Goal: Information Seeking & Learning: Learn about a topic

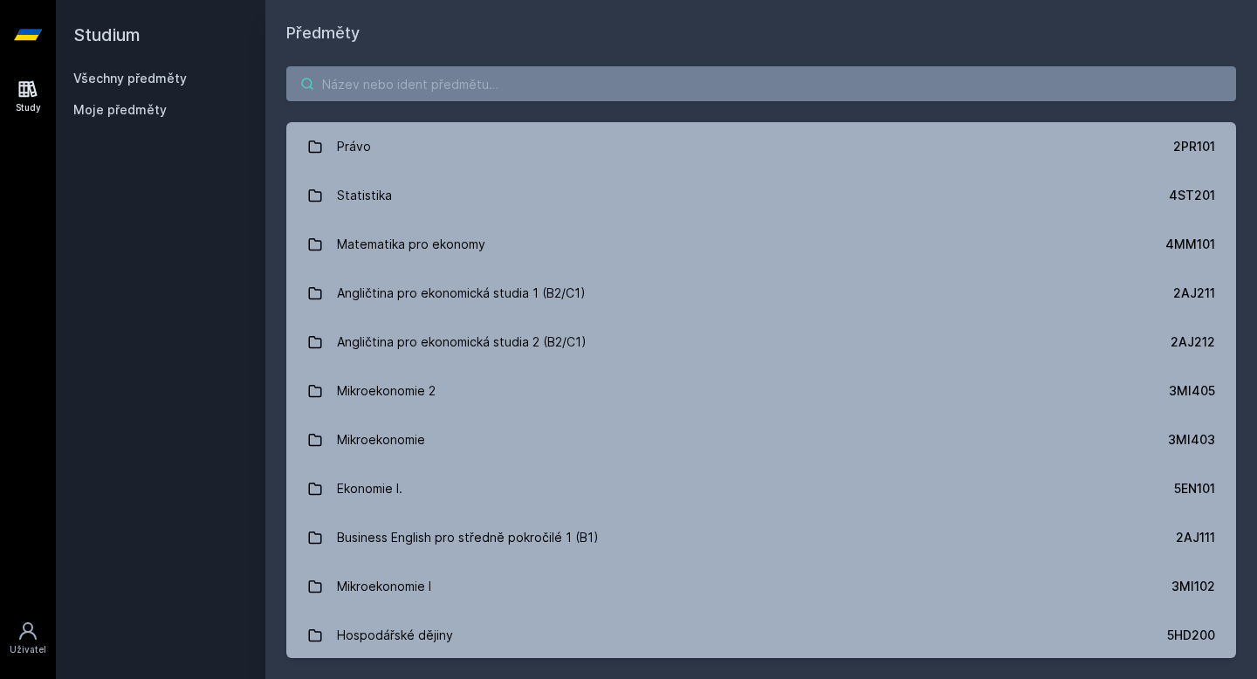
click at [461, 100] on input "search" at bounding box center [761, 83] width 950 height 35
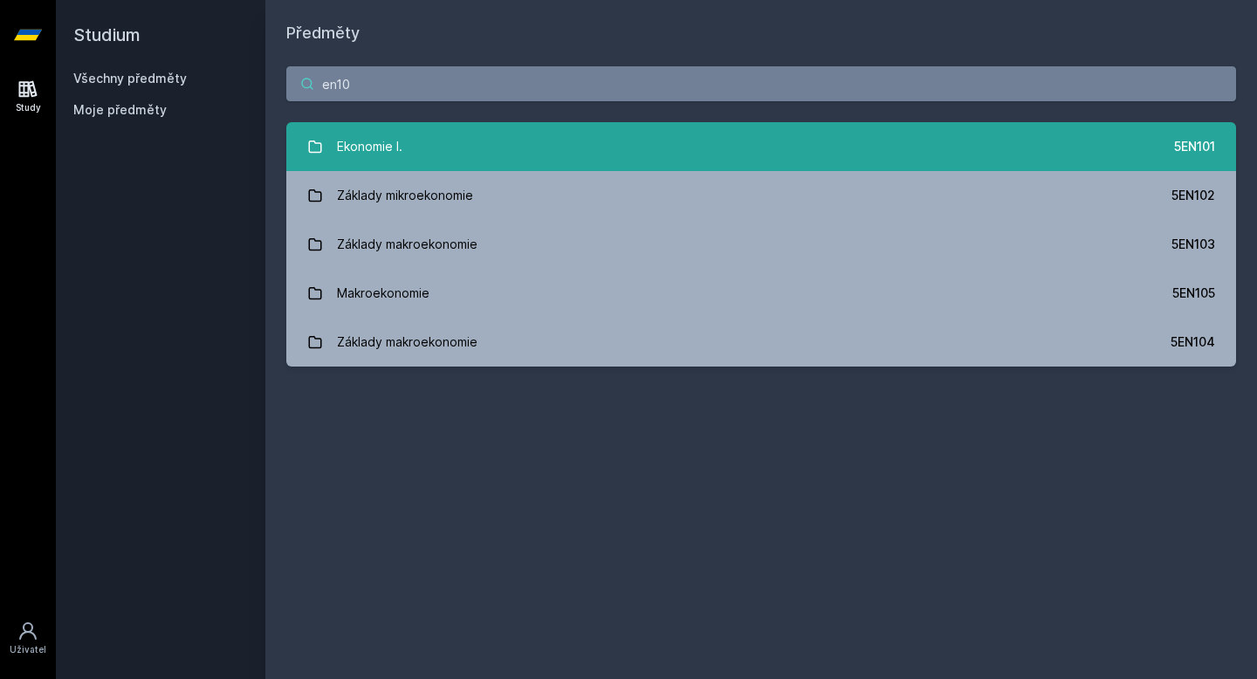
type input "en10"
click at [521, 144] on link "Ekonomie I. 5EN101" at bounding box center [761, 146] width 950 height 49
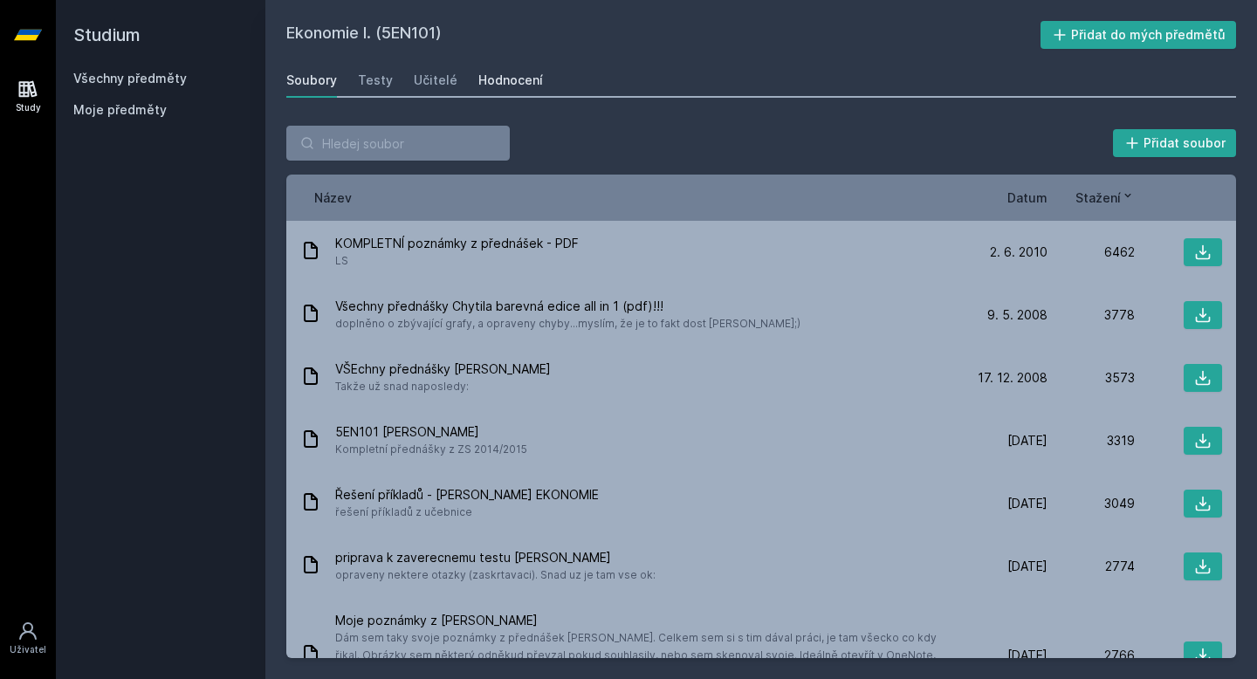
click at [520, 84] on div "Hodnocení" at bounding box center [510, 80] width 65 height 17
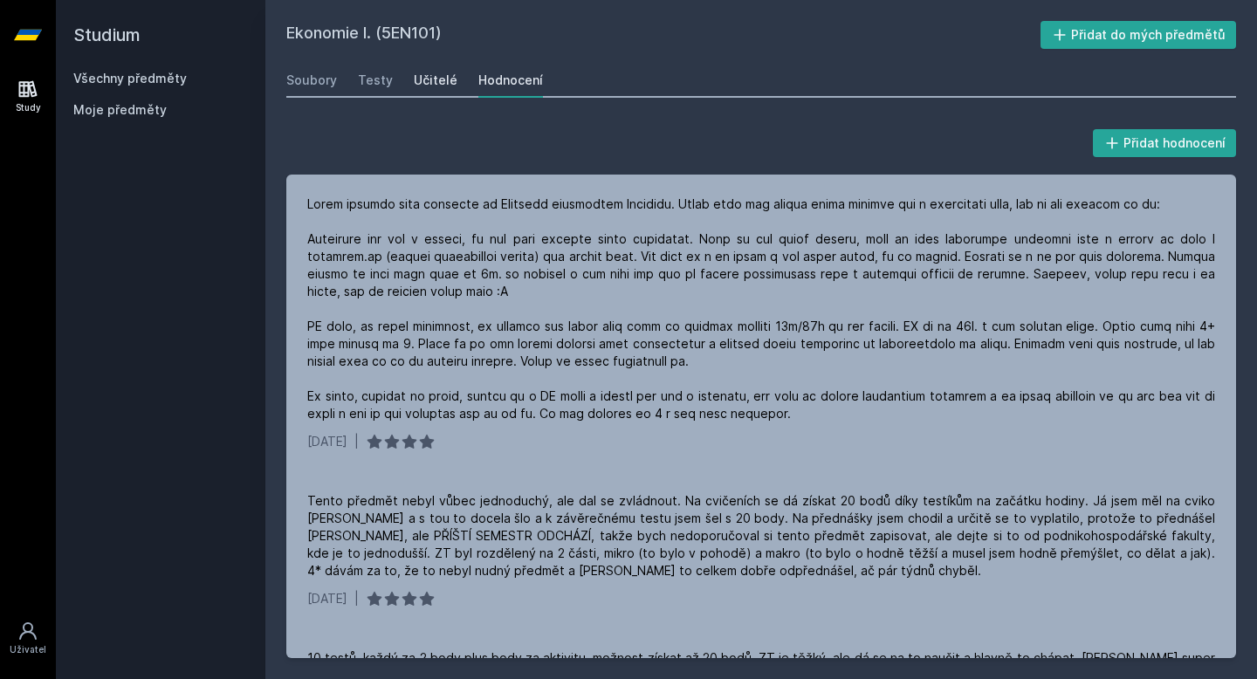
click at [438, 79] on div "Učitelé" at bounding box center [436, 80] width 44 height 17
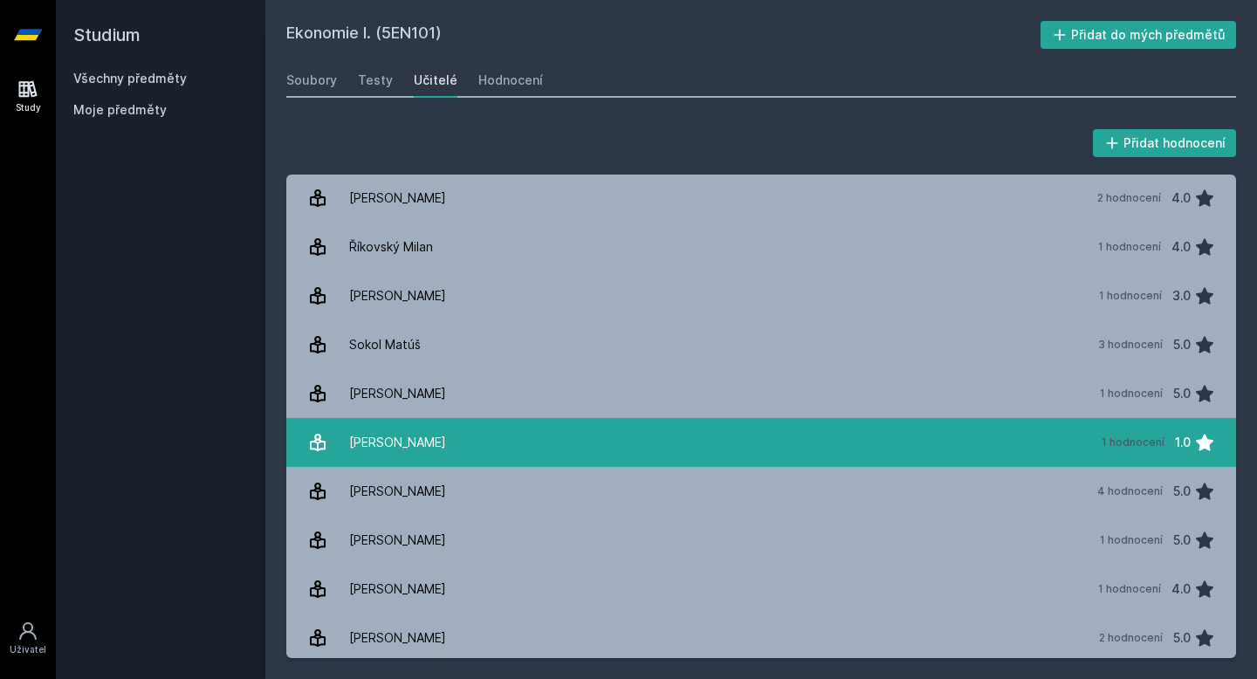
scroll to position [1374, 0]
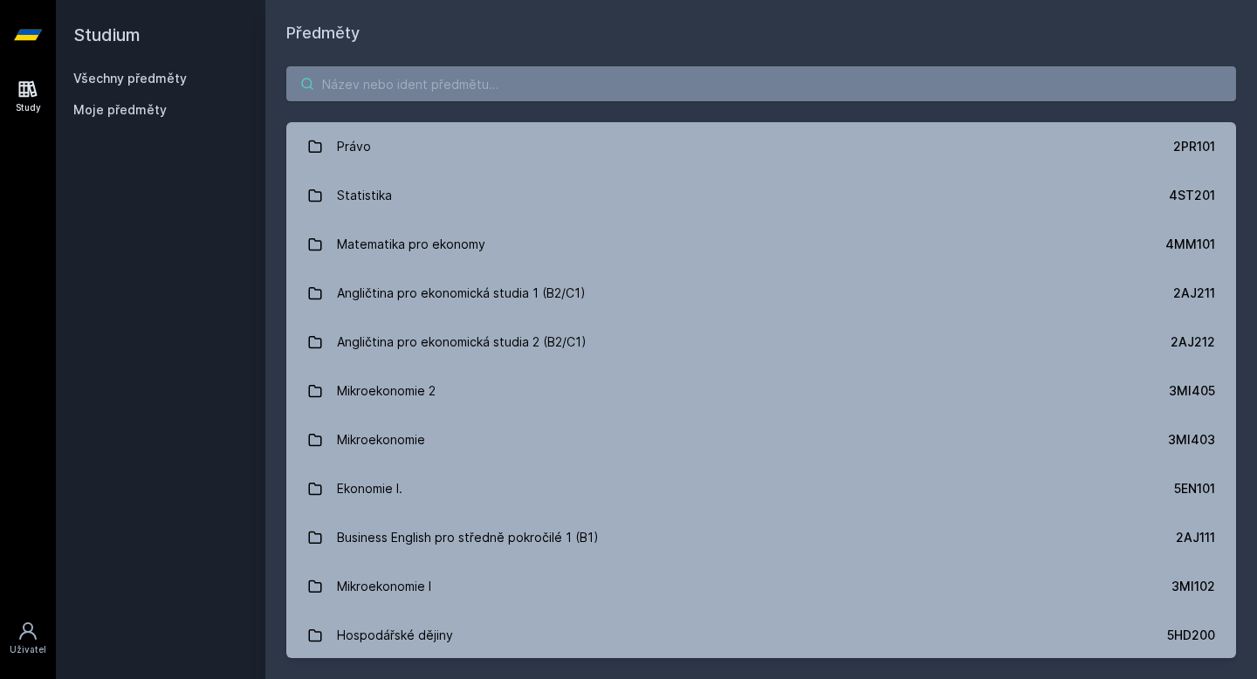
click at [436, 86] on input "search" at bounding box center [761, 83] width 950 height 35
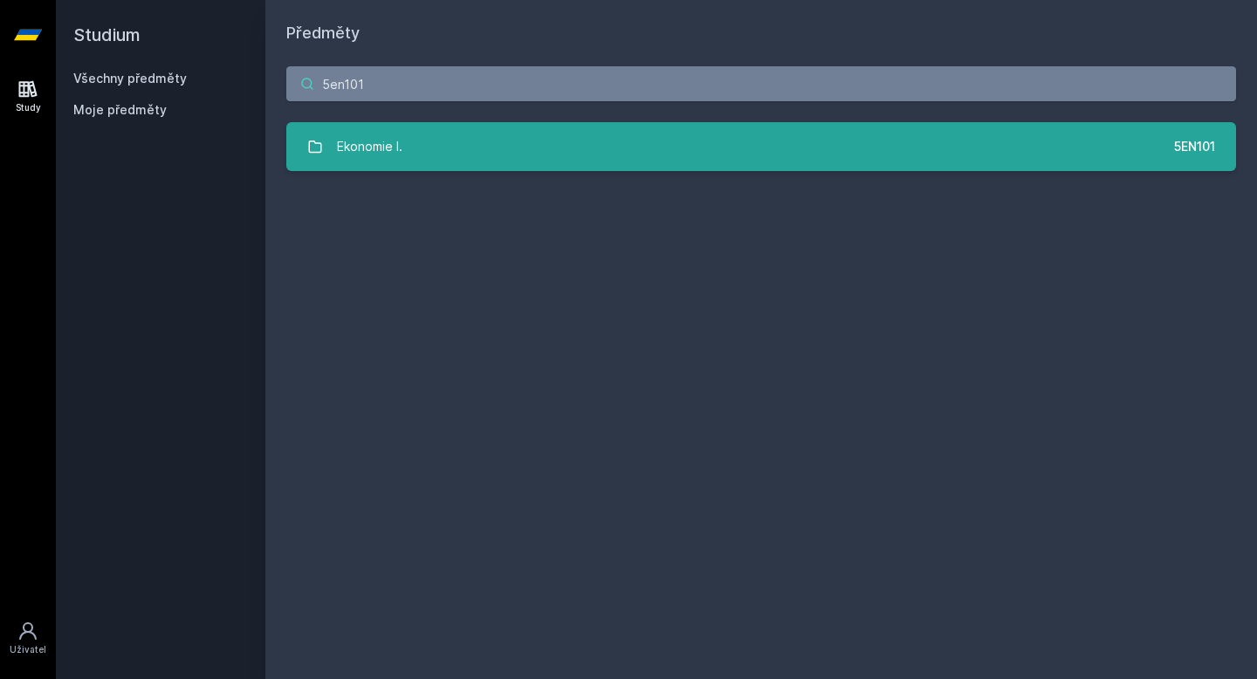
type input "5en101"
click at [413, 157] on link "Ekonomie I. 5EN101" at bounding box center [761, 146] width 950 height 49
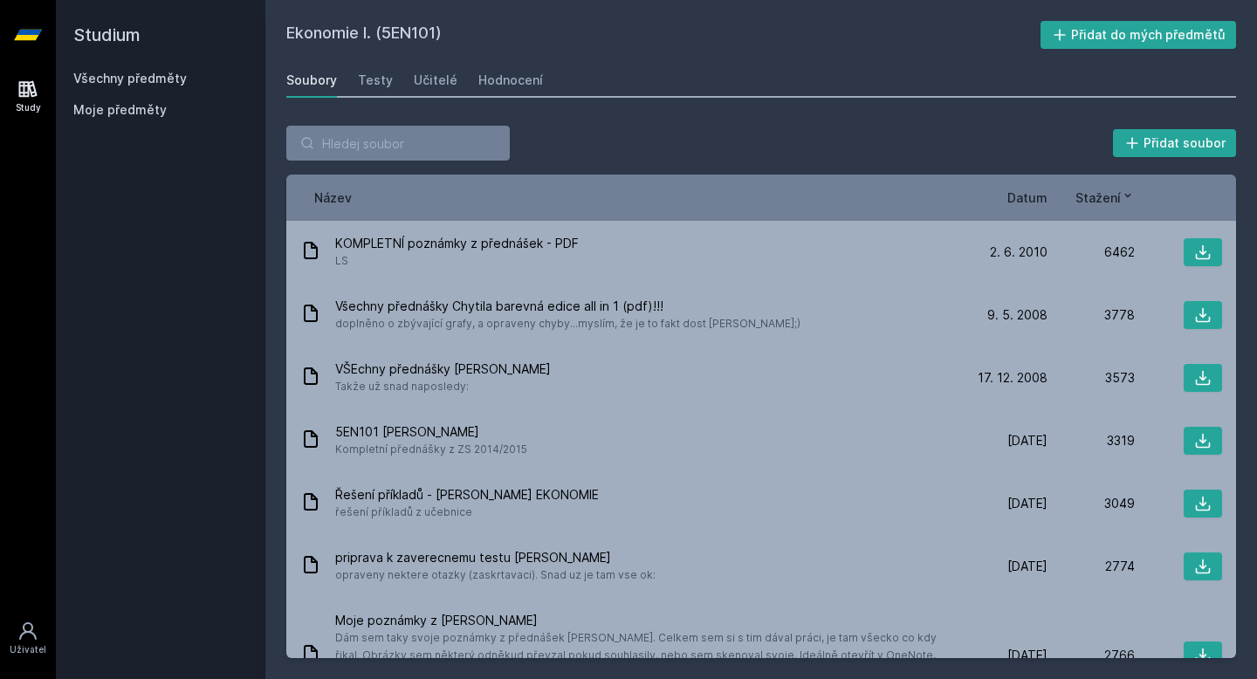
click at [456, 75] on div "Soubory Testy Učitelé Hodnocení" at bounding box center [761, 80] width 950 height 35
click at [439, 84] on div "Učitelé" at bounding box center [436, 80] width 44 height 17
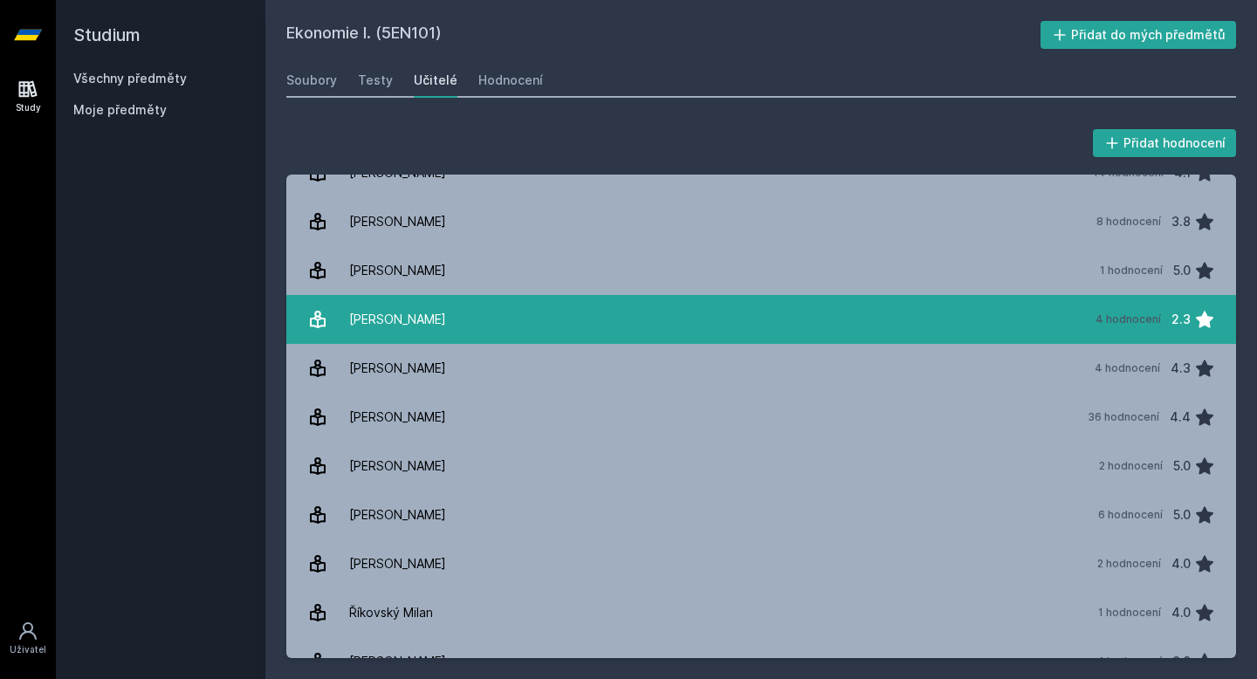
scroll to position [949, 0]
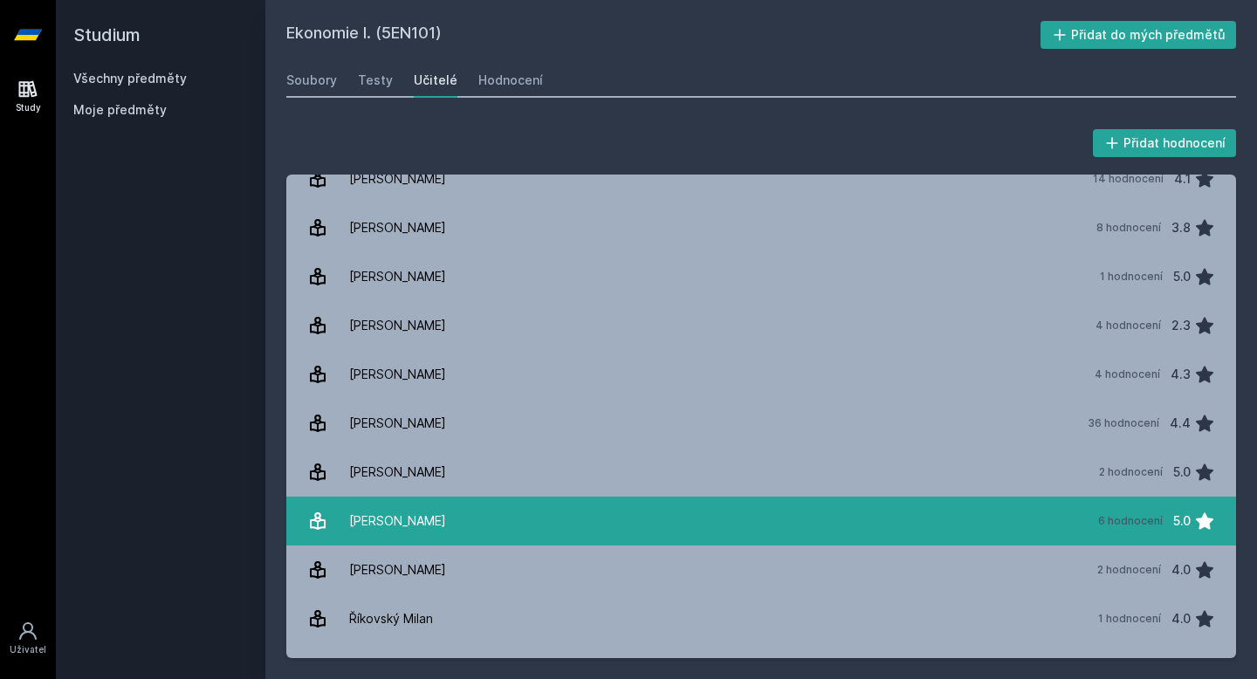
click at [404, 532] on div "[PERSON_NAME]" at bounding box center [397, 521] width 97 height 35
